Goal: Download file/media

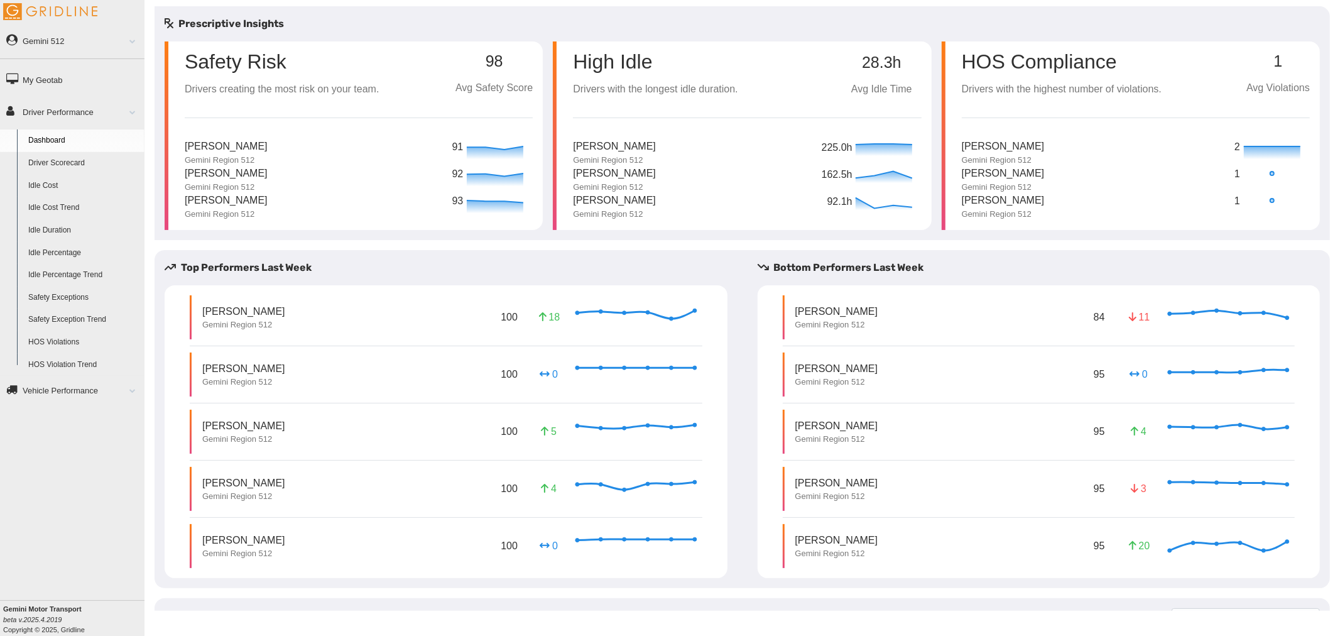
click at [70, 229] on link "Idle Duration" at bounding box center [84, 230] width 122 height 23
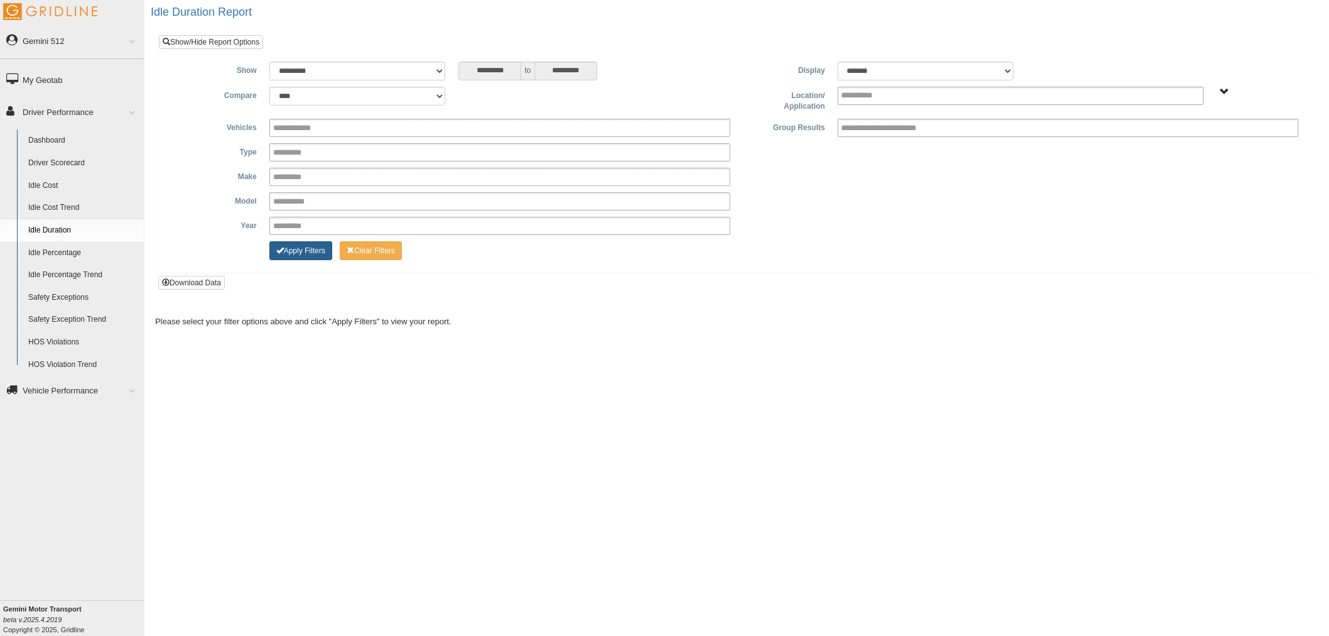
click at [316, 250] on button "Apply Filters" at bounding box center [301, 250] width 63 height 19
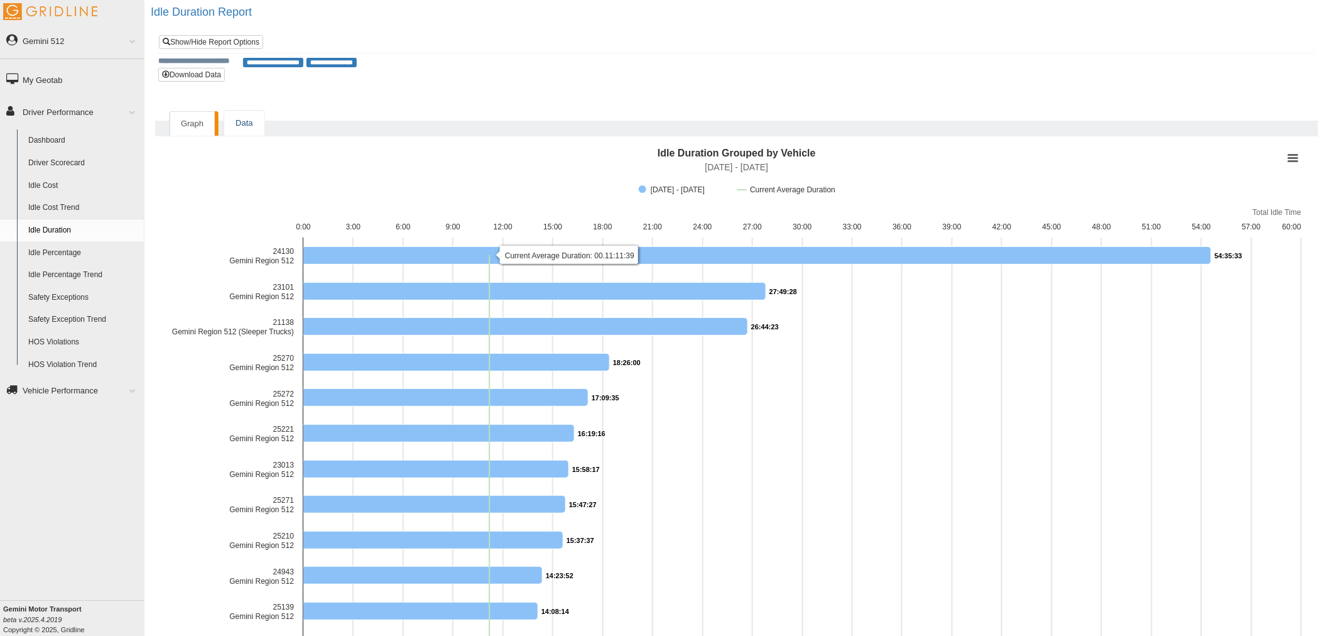
click at [250, 124] on link "Data" at bounding box center [244, 124] width 40 height 26
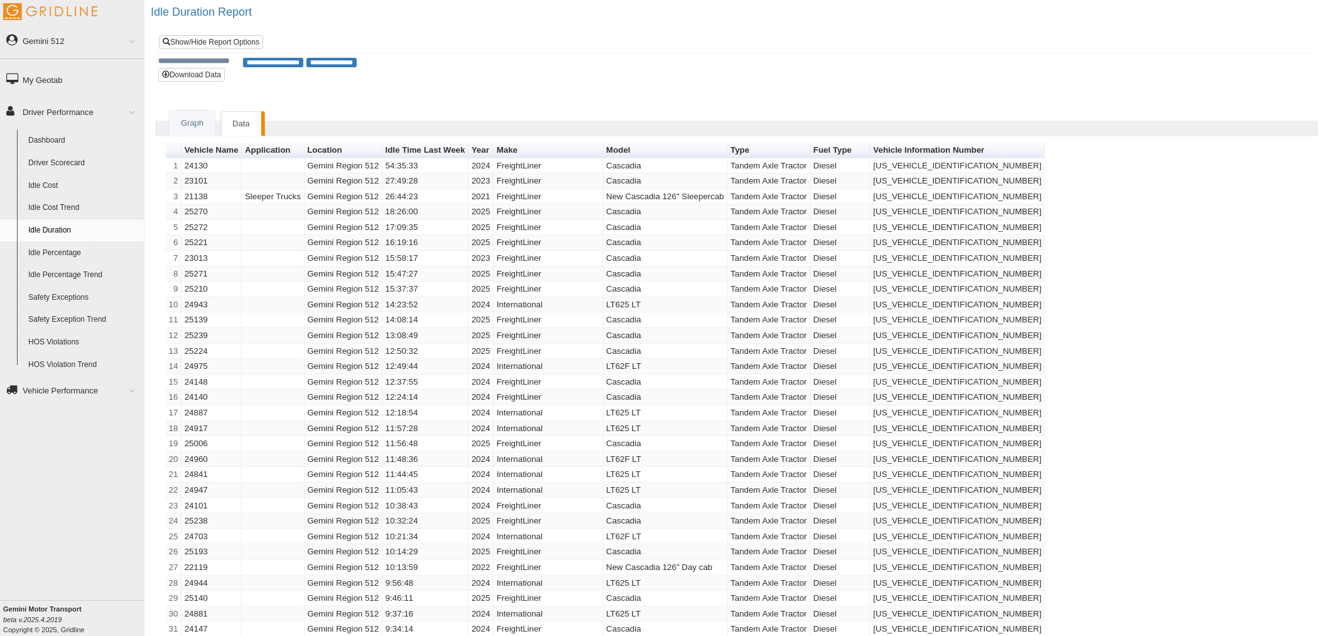
click at [80, 170] on link "Driver Scorecard" at bounding box center [84, 163] width 122 height 23
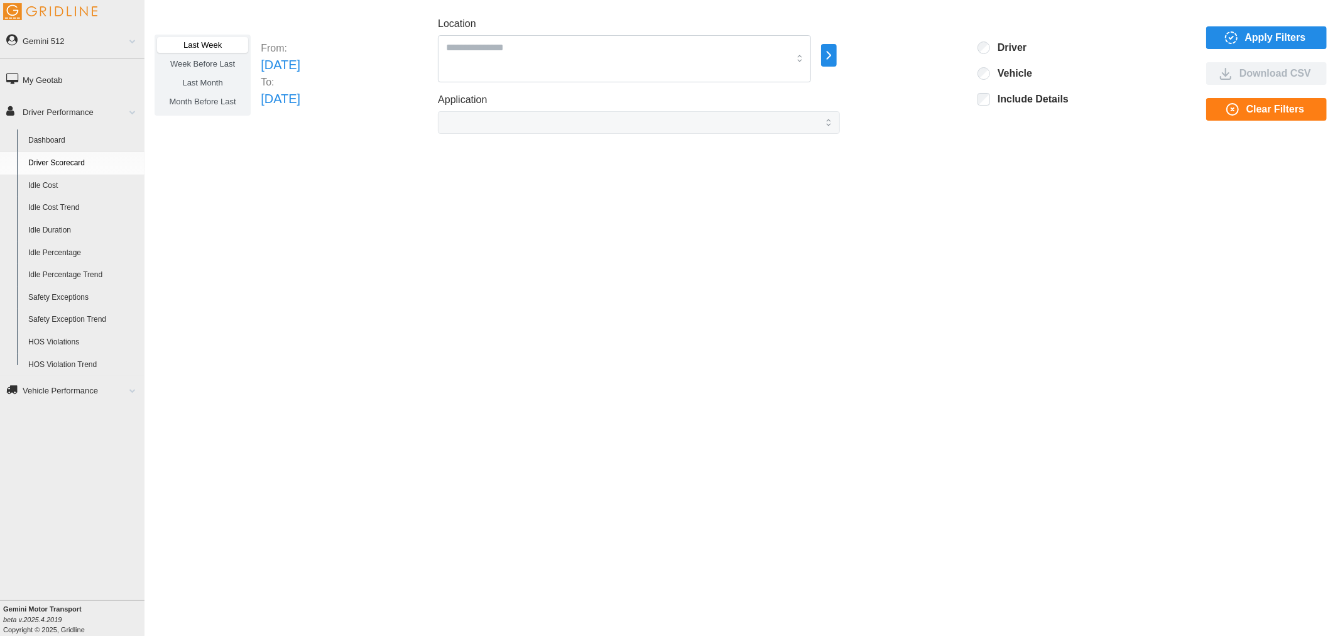
click at [1280, 38] on span "Apply Filters" at bounding box center [1275, 37] width 61 height 21
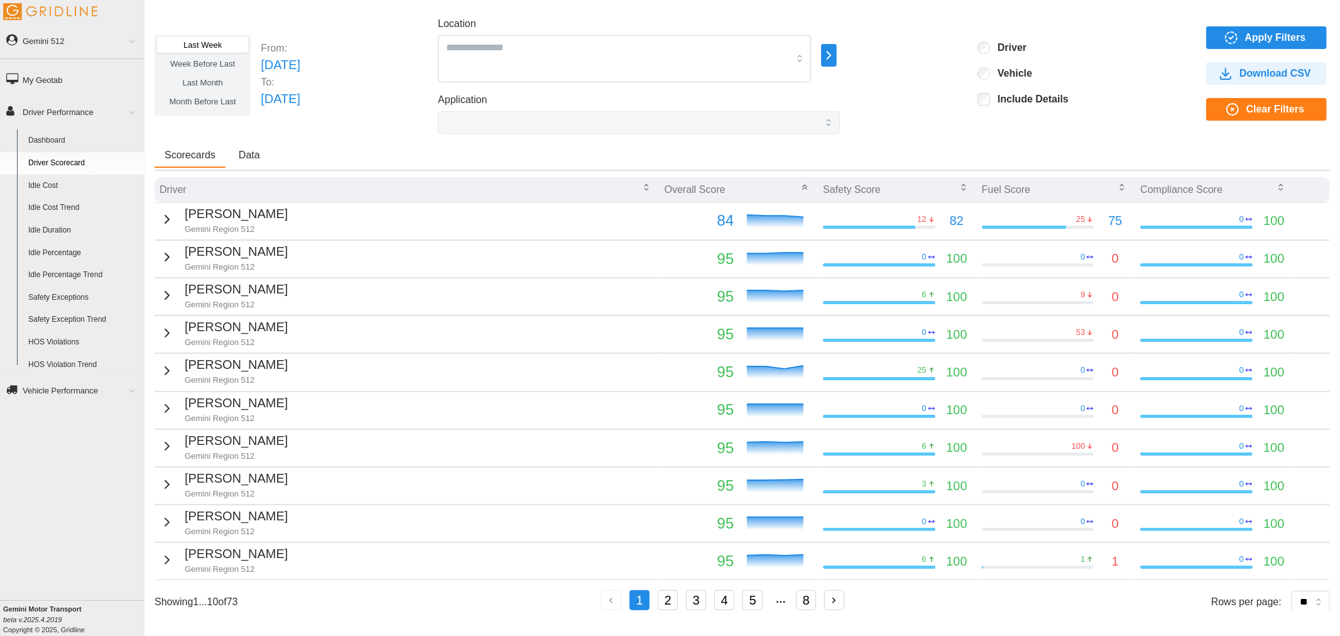
click at [239, 153] on span "Data" at bounding box center [249, 155] width 21 height 10
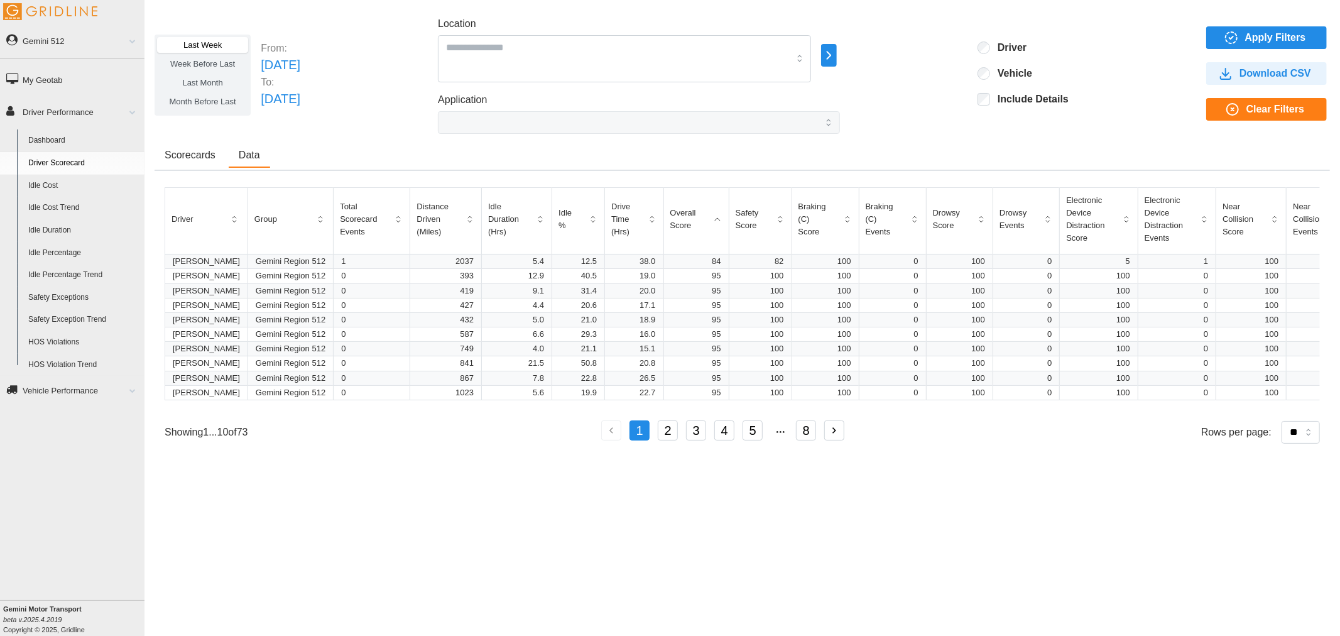
click at [1285, 66] on span "Download CSV" at bounding box center [1275, 73] width 72 height 21
click at [224, 65] on span "Week Before Last" at bounding box center [202, 63] width 65 height 9
click at [1242, 38] on span "Apply Filters" at bounding box center [1264, 37] width 101 height 21
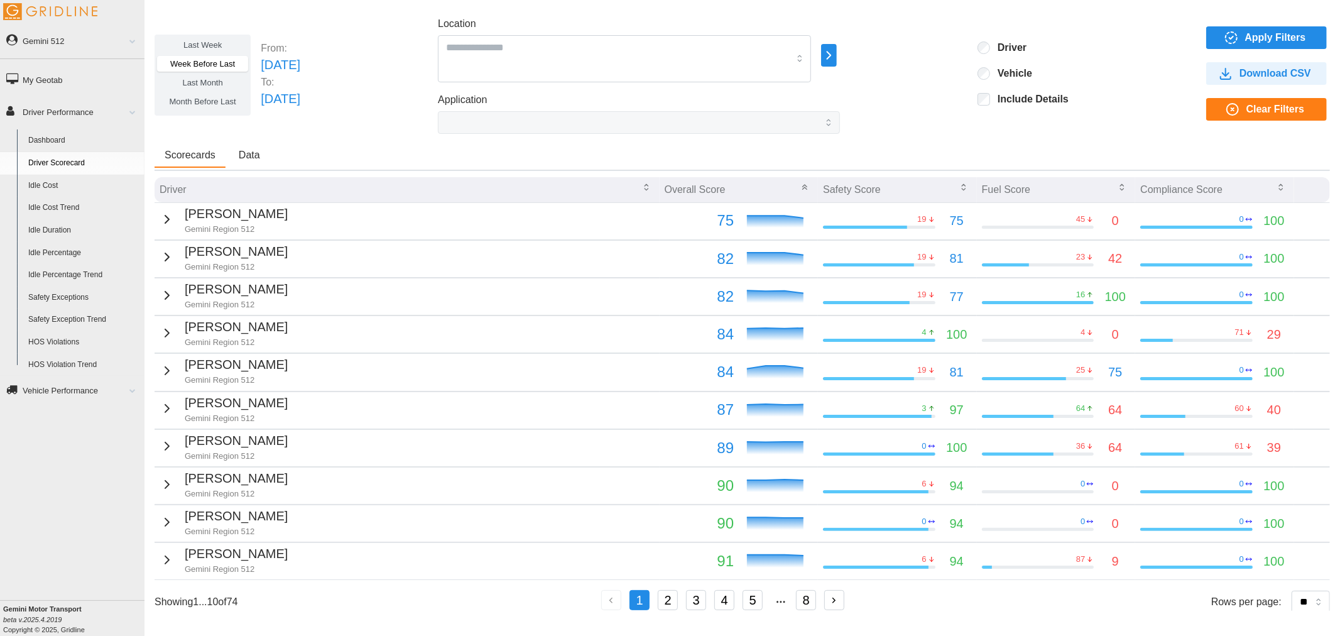
click at [258, 158] on span "Data" at bounding box center [249, 155] width 21 height 10
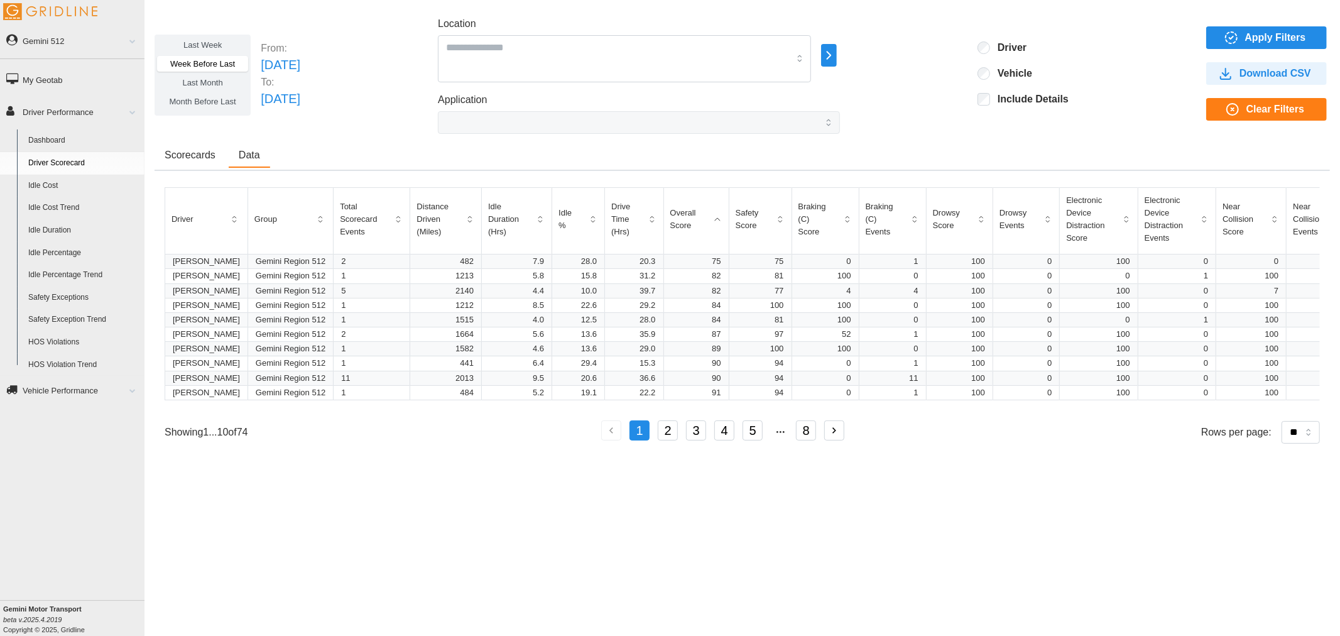
click at [1295, 74] on span "Download CSV" at bounding box center [1275, 73] width 72 height 21
click at [300, 64] on p "[DATE]" at bounding box center [281, 64] width 40 height 19
